Goal: Task Accomplishment & Management: Manage account settings

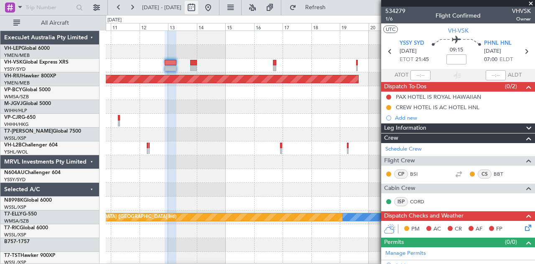
scroll to position [330, 0]
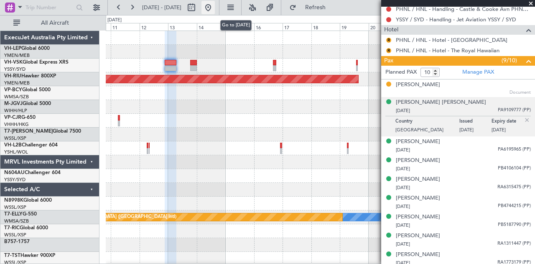
click at [215, 8] on button at bounding box center [208, 7] width 13 height 13
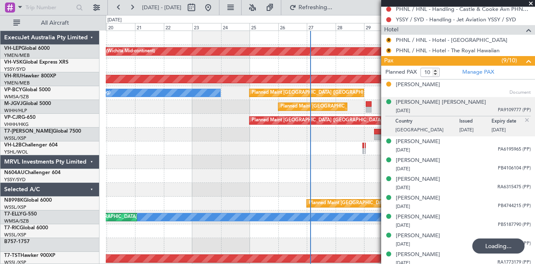
click at [125, 155] on div "Unplanned Maint Wichita (Wichita Mid-continent) Planned Maint Melbourne (Essend…" at bounding box center [321, 259] width 430 height 456
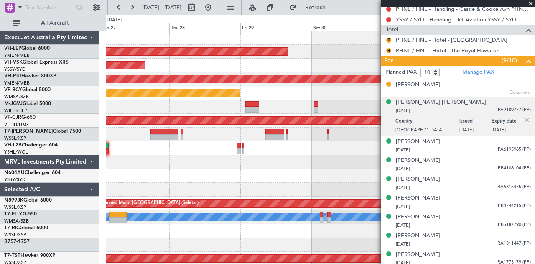
click at [167, 149] on div "Planned Maint Sydney ([PERSON_NAME] Intl)" at bounding box center [321, 148] width 430 height 14
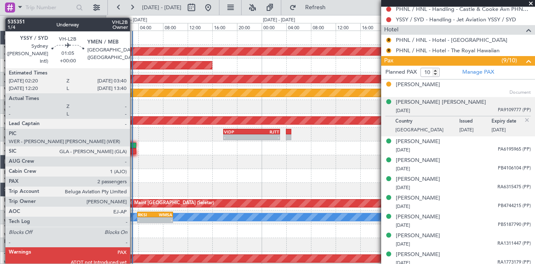
click at [134, 143] on div at bounding box center [132, 146] width 8 height 6
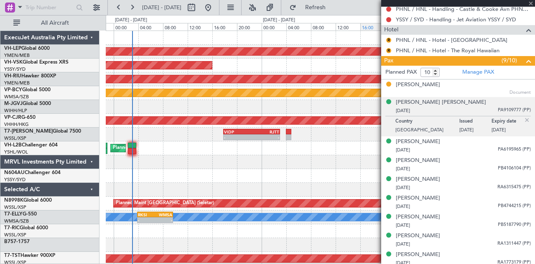
type input "2"
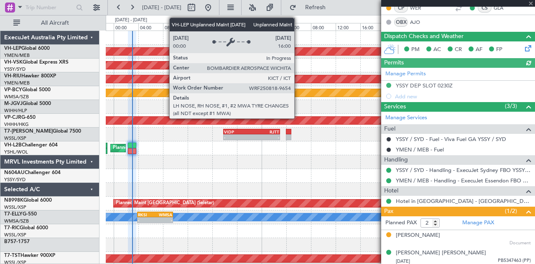
scroll to position [0, 0]
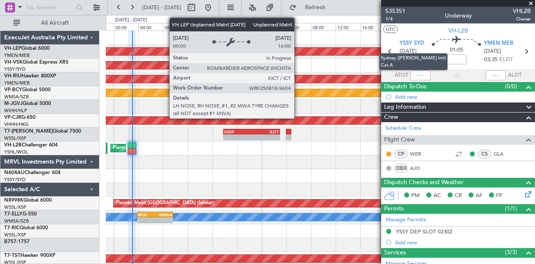
click at [422, 74] on mat-tooltip-component "Sydney ([PERSON_NAME] Intl) Cat A" at bounding box center [414, 61] width 80 height 29
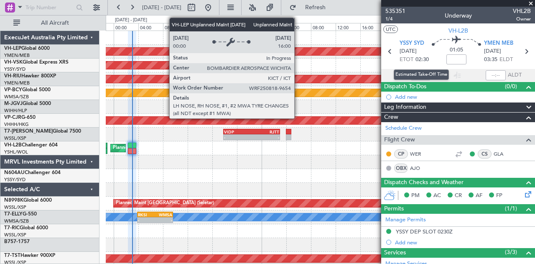
click at [421, 74] on mat-tooltip-component "Estimated Take-Off Time" at bounding box center [421, 75] width 67 height 22
click at [402, 84] on mat-tooltip-component "Estimated Take-Off Time" at bounding box center [421, 75] width 67 height 22
click at [379, 72] on div "Unplanned Maint Sydney ([PERSON_NAME] Intl)" at bounding box center [321, 66] width 430 height 14
click at [417, 73] on input "text" at bounding box center [421, 75] width 20 height 10
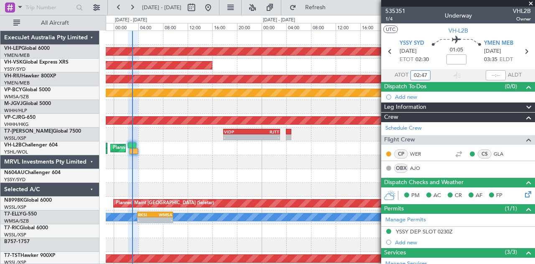
type input "02:47"
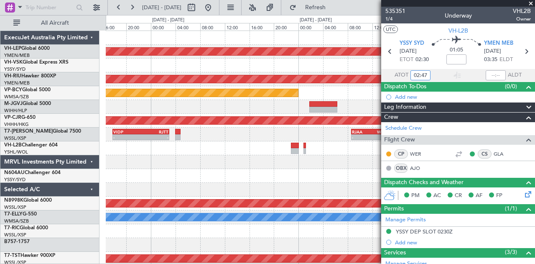
click at [153, 105] on div "Unplanned Maint Wichita (Wichita Mid-continent) Unplanned Maint Sydney (Kingsfo…" at bounding box center [321, 259] width 430 height 456
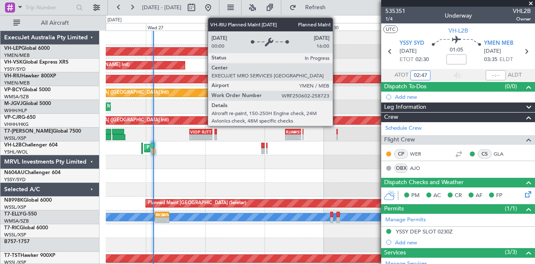
click at [111, 111] on div "Unplanned Maint Wichita (Wichita Mid-continent) Unplanned Maint Sydney (Kingsfo…" at bounding box center [321, 259] width 430 height 456
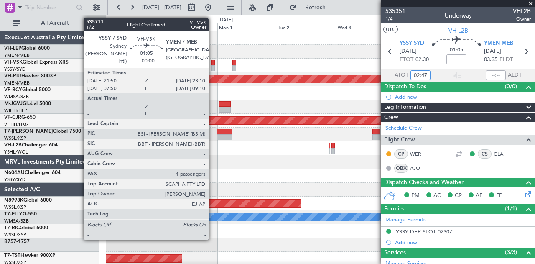
click at [213, 64] on div at bounding box center [213, 63] width 3 height 6
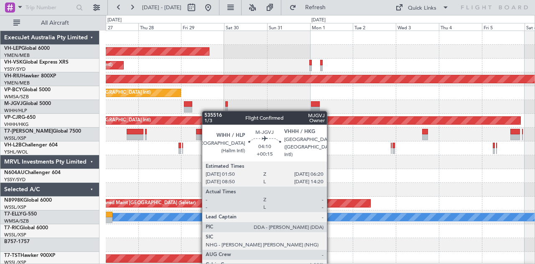
click at [130, 114] on div "Unplanned Maint Wichita (Wichita Mid-continent) Unplanned Maint Sydney ([PERSON…" at bounding box center [321, 259] width 430 height 456
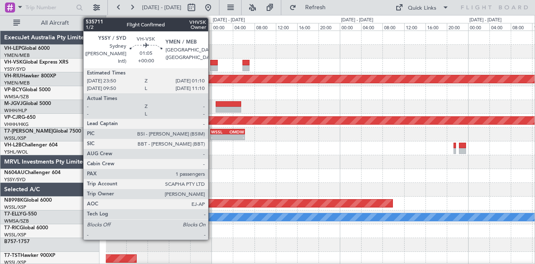
click at [213, 64] on div at bounding box center [214, 63] width 8 height 6
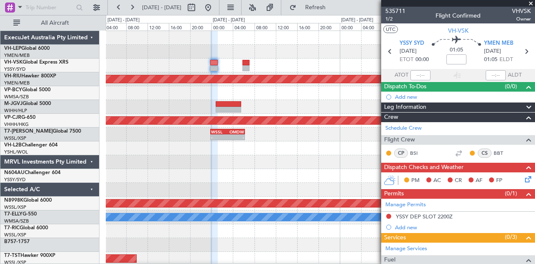
scroll to position [84, 0]
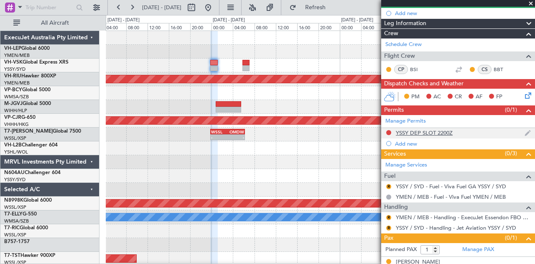
click at [427, 131] on div "YSSY DEP SLOT 2200Z" at bounding box center [424, 132] width 57 height 7
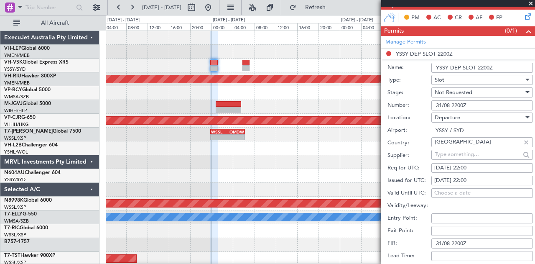
scroll to position [167, 0]
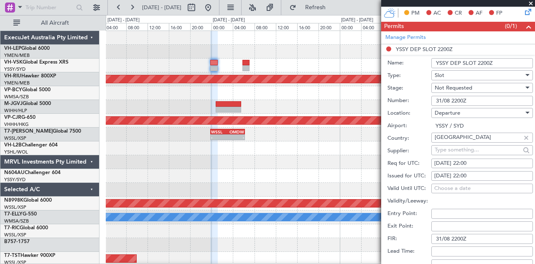
click at [453, 173] on div "[DATE] 22:00" at bounding box center [483, 176] width 96 height 8
select select "8"
select select "2025"
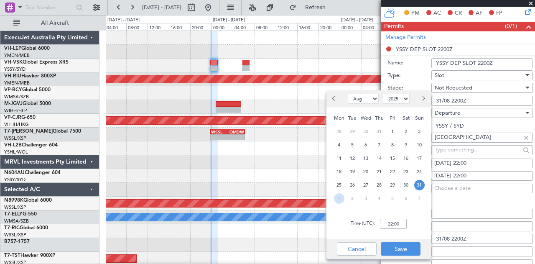
click at [338, 198] on span "1" at bounding box center [339, 198] width 10 height 10
select select "9"
type input "00:00"
click at [399, 246] on button "Save" at bounding box center [401, 248] width 40 height 13
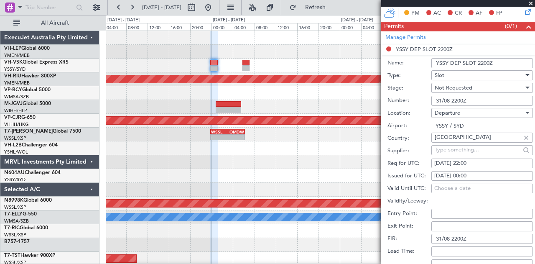
click at [465, 159] on div "[DATE] 22:00" at bounding box center [483, 163] width 96 height 8
select select "8"
select select "2025"
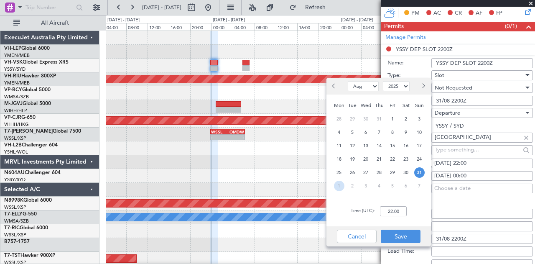
click at [343, 187] on span "1" at bounding box center [339, 186] width 10 height 10
select select "9"
type input "00:00"
click at [399, 236] on button "Save" at bounding box center [401, 236] width 40 height 13
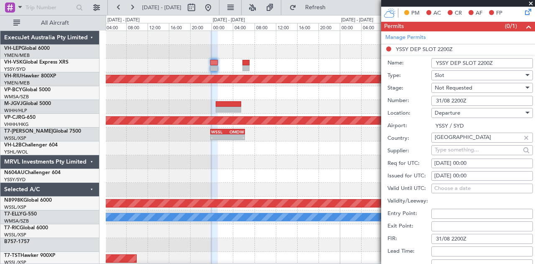
click at [467, 82] on div "Not Requested" at bounding box center [479, 88] width 89 height 13
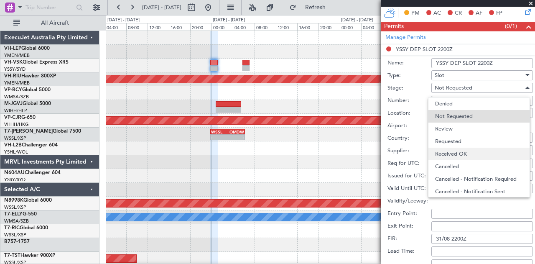
click at [457, 154] on span "Received OK" at bounding box center [479, 154] width 88 height 13
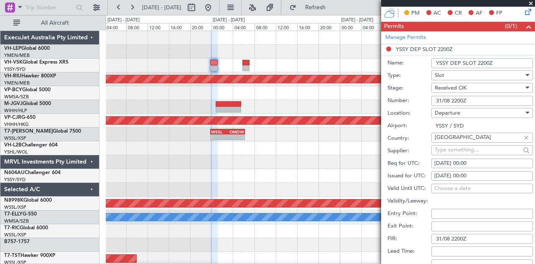
drag, startPoint x: 484, startPoint y: 99, endPoint x: 295, endPoint y: 100, distance: 188.7
click at [295, 100] on fb-app "[DATE] - [DATE] Refresh Quick Links All Aircraft Planned Maint [GEOGRAPHIC_DATA…" at bounding box center [267, 135] width 535 height 258
drag, startPoint x: 474, startPoint y: 238, endPoint x: 361, endPoint y: 238, distance: 112.5
click at [362, 241] on fb-app "[DATE] - [DATE] Refresh Quick Links All Aircraft Planned Maint [GEOGRAPHIC_DATA…" at bounding box center [267, 135] width 535 height 258
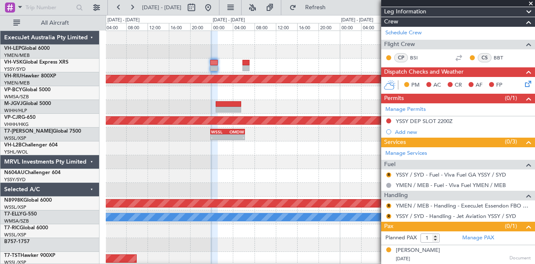
scroll to position [93, 0]
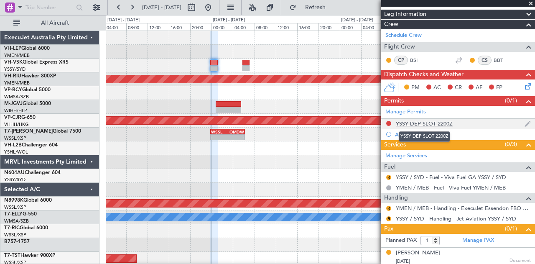
click at [408, 120] on div "YSSY DEP SLOT 2200Z" at bounding box center [424, 123] width 57 height 7
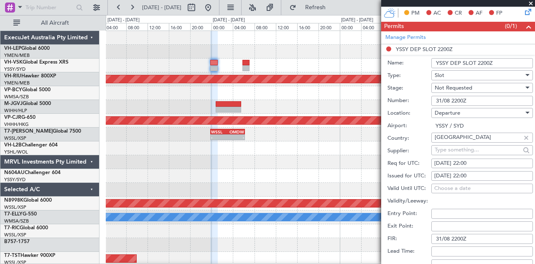
click at [447, 174] on div "[DATE] 22:00" at bounding box center [483, 176] width 96 height 8
select select "8"
select select "2025"
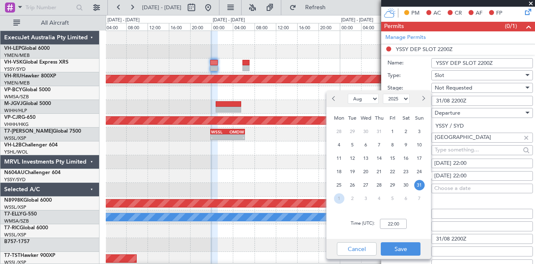
click at [343, 197] on span "1" at bounding box center [339, 198] width 10 height 10
select select "9"
type input "00:00"
click at [400, 247] on button "Save" at bounding box center [401, 248] width 40 height 13
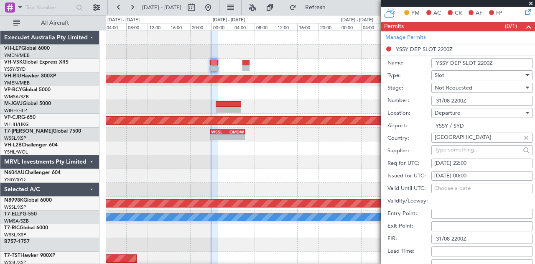
click at [450, 162] on div "[DATE] 22:00" at bounding box center [483, 163] width 96 height 8
select select "8"
select select "2025"
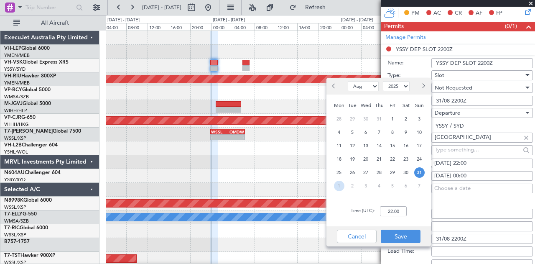
click at [338, 188] on span "1" at bounding box center [339, 186] width 10 height 10
select select "9"
type input "00:00"
click at [409, 235] on button "Save" at bounding box center [401, 236] width 40 height 13
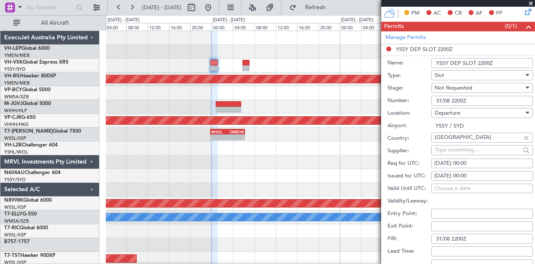
drag, startPoint x: 451, startPoint y: 99, endPoint x: 430, endPoint y: 100, distance: 20.6
click at [430, 100] on div "Number: 31/08 2200Z" at bounding box center [461, 101] width 146 height 13
click at [466, 99] on input "01/09 2200Z" at bounding box center [483, 101] width 102 height 10
click at [458, 98] on input "01/09 2200Z" at bounding box center [483, 101] width 102 height 10
type input "01/09 0000Z"
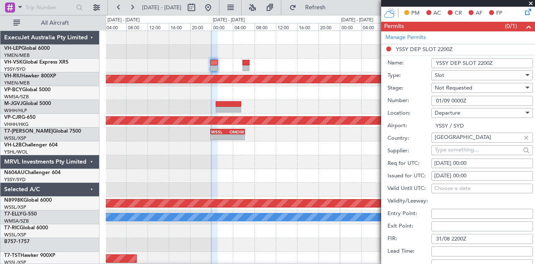
click at [473, 237] on input "31/08 2200Z" at bounding box center [483, 239] width 102 height 10
type input "3"
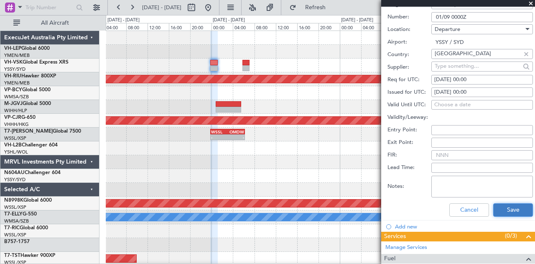
click at [502, 210] on button "Save" at bounding box center [514, 209] width 40 height 13
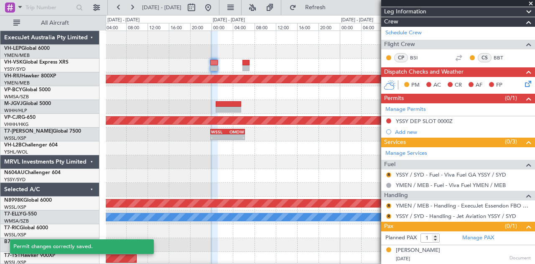
scroll to position [1, 0]
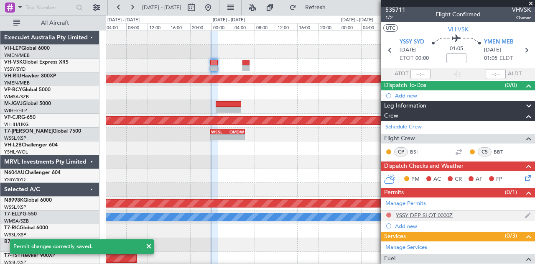
click at [390, 213] on button at bounding box center [389, 215] width 5 height 5
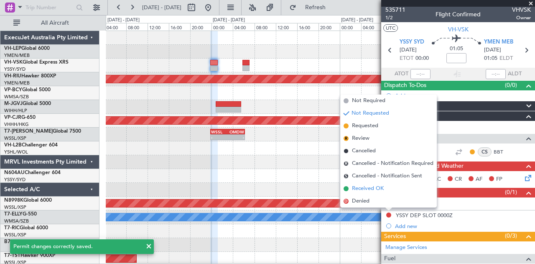
click at [367, 188] on span "Received OK" at bounding box center [368, 188] width 32 height 8
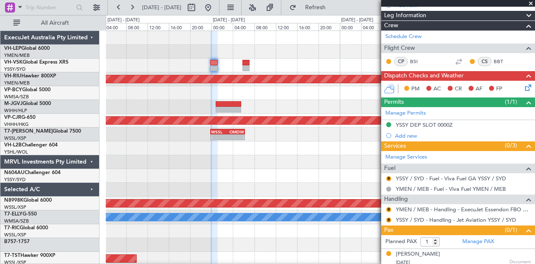
scroll to position [93, 0]
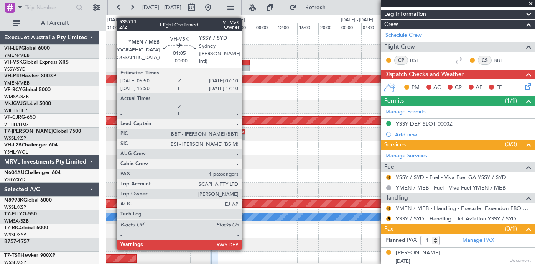
click at [246, 66] on div at bounding box center [247, 68] width 8 height 6
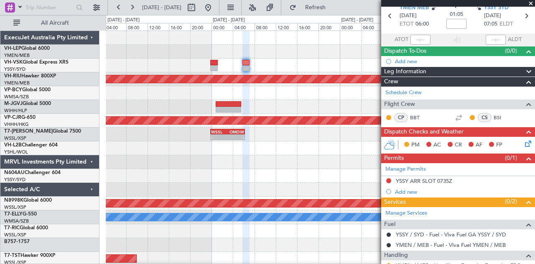
scroll to position [42, 0]
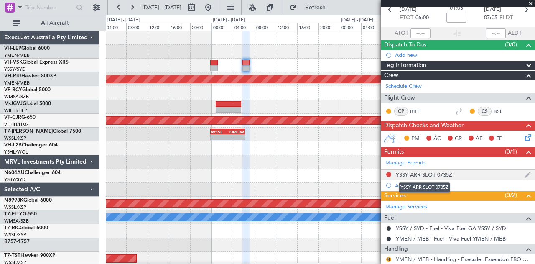
click at [421, 172] on div "YSSY ARR SLOT 0735Z" at bounding box center [424, 174] width 56 height 7
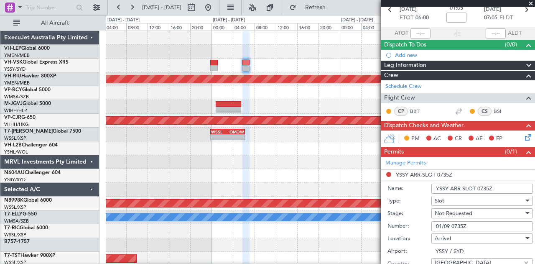
scroll to position [84, 0]
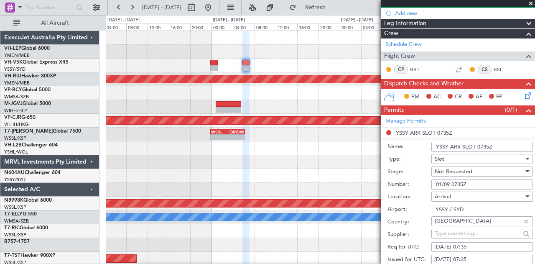
click at [469, 172] on span "Not Requested" at bounding box center [454, 172] width 38 height 8
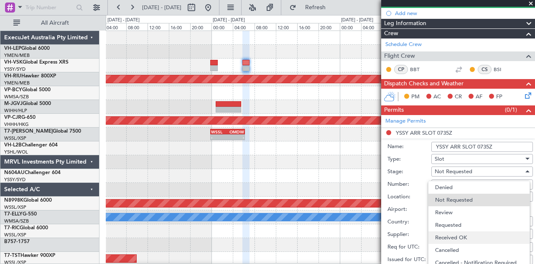
click at [462, 236] on span "Received OK" at bounding box center [479, 237] width 88 height 13
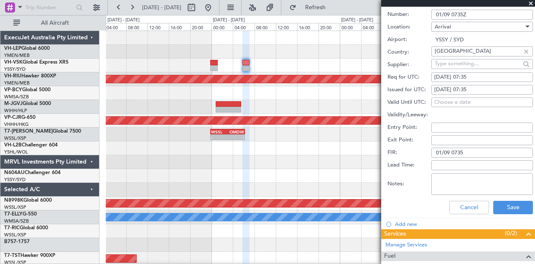
scroll to position [335, 0]
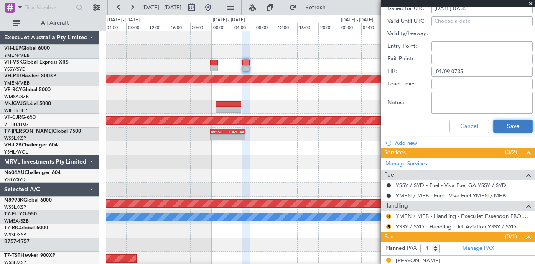
click at [494, 128] on button "Save" at bounding box center [514, 126] width 40 height 13
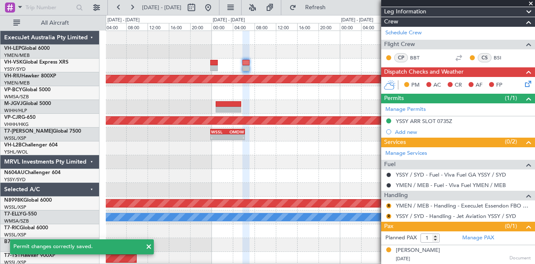
scroll to position [85, 0]
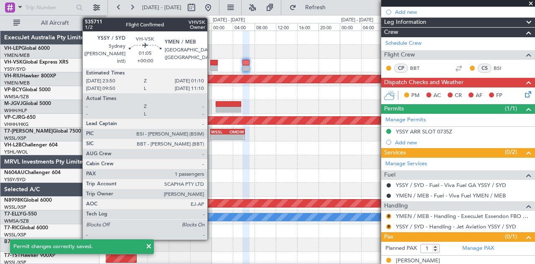
click at [212, 68] on div at bounding box center [214, 68] width 8 height 6
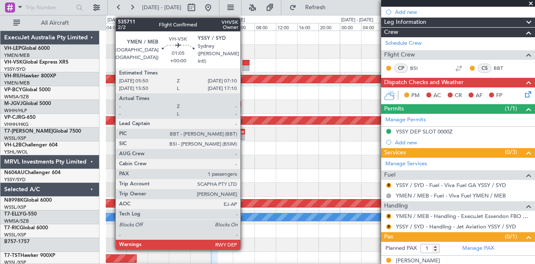
click at [245, 64] on div at bounding box center [247, 63] width 8 height 6
